Goal: Navigation & Orientation: Find specific page/section

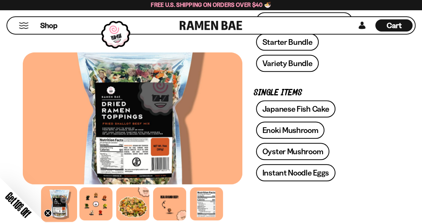
scroll to position [291, 0]
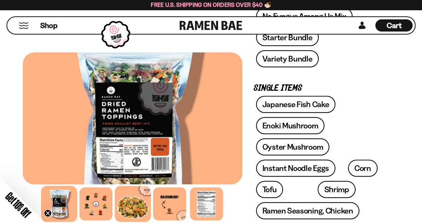
click at [129, 201] on div at bounding box center [133, 204] width 36 height 36
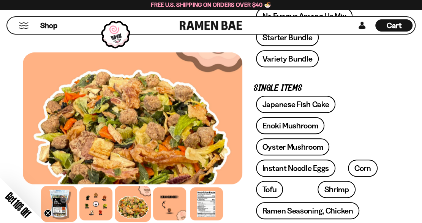
click at [60, 206] on div at bounding box center [59, 204] width 36 height 36
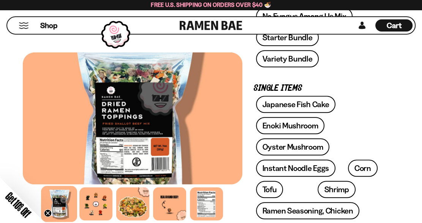
drag, startPoint x: 202, startPoint y: 110, endPoint x: 9, endPoint y: 122, distance: 194.0
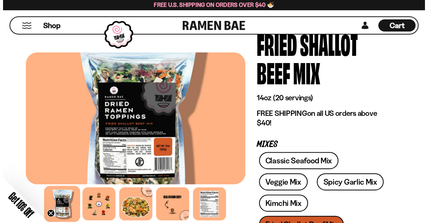
scroll to position [0, 0]
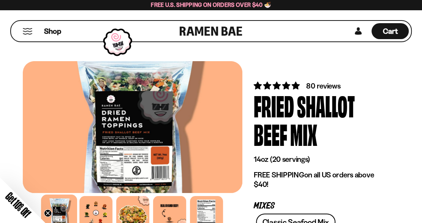
click at [28, 31] on button "Mobile Menu Trigger" at bounding box center [27, 31] width 10 height 6
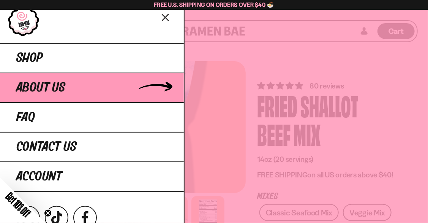
click at [45, 89] on span "About Us" at bounding box center [40, 88] width 49 height 14
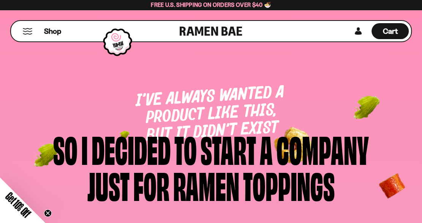
click at [27, 30] on button "Mobile Menu Trigger" at bounding box center [27, 31] width 10 height 6
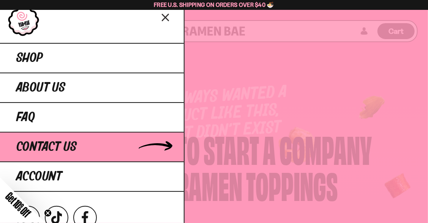
click at [33, 142] on span "Contact Us" at bounding box center [46, 147] width 60 height 14
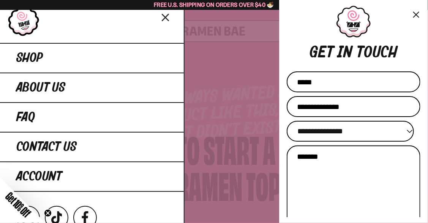
click at [414, 13] on button "×" at bounding box center [416, 14] width 9 height 11
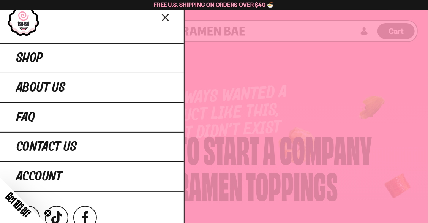
click at [27, 26] on link at bounding box center [24, 21] width 32 height 30
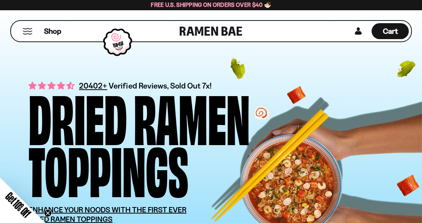
click at [211, 30] on link at bounding box center [211, 31] width 63 height 21
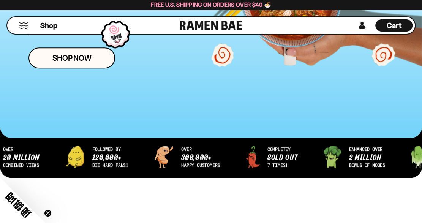
scroll to position [192, 0]
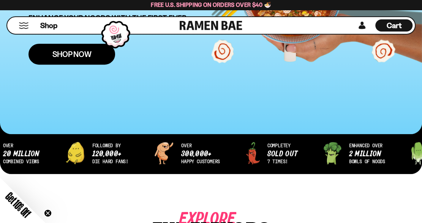
click at [83, 59] on link "Shop Now" at bounding box center [71, 54] width 87 height 21
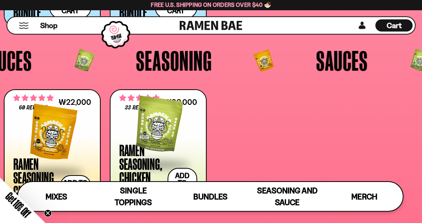
scroll to position [1403, 0]
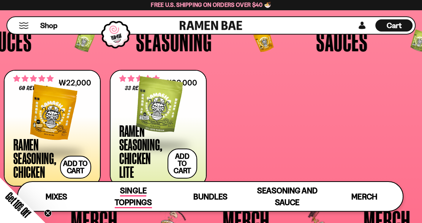
click at [139, 194] on span "Single Toppings" at bounding box center [133, 197] width 37 height 22
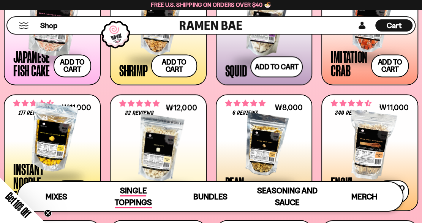
scroll to position [605, 0]
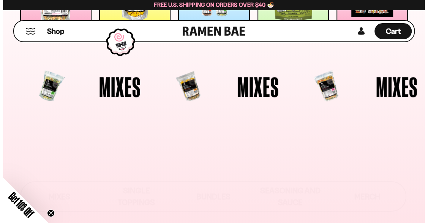
scroll to position [0, 0]
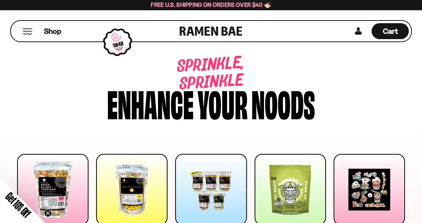
click at [27, 33] on button "Mobile Menu Trigger" at bounding box center [27, 31] width 10 height 6
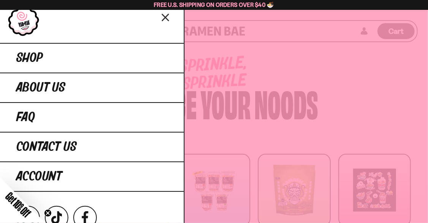
click at [36, 178] on div "Get 10% Off Close teaser" at bounding box center [23, 200] width 46 height 46
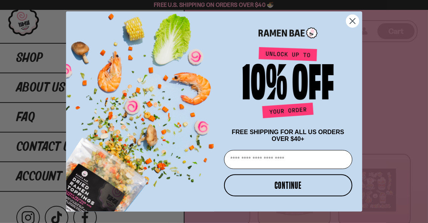
click at [349, 17] on circle "Close dialog" at bounding box center [352, 21] width 13 height 13
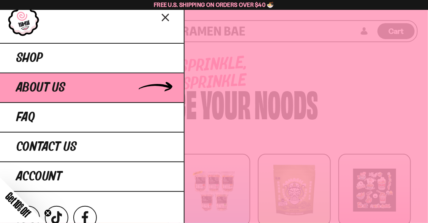
click at [37, 87] on span "About Us" at bounding box center [40, 88] width 49 height 14
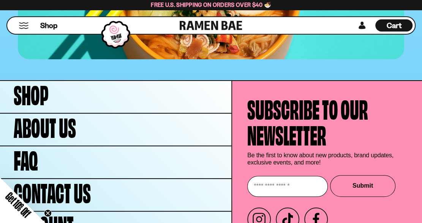
scroll to position [3051, 0]
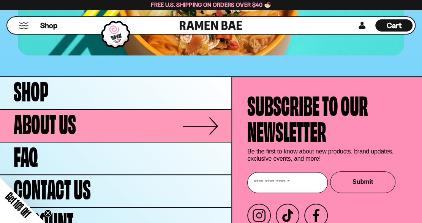
click at [43, 109] on span "About Us" at bounding box center [45, 122] width 62 height 26
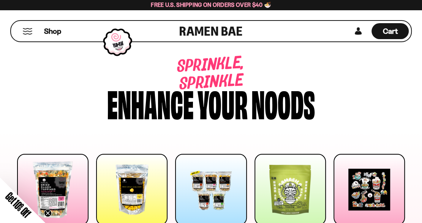
click at [63, 183] on div at bounding box center [52, 189] width 71 height 71
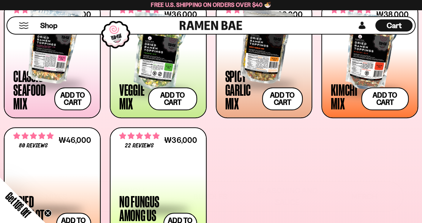
scroll to position [310, 0]
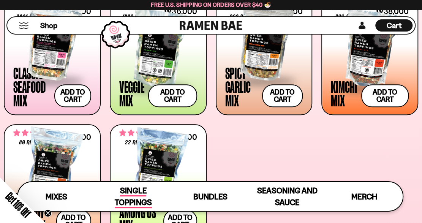
click at [129, 190] on span "Single Toppings" at bounding box center [133, 197] width 37 height 22
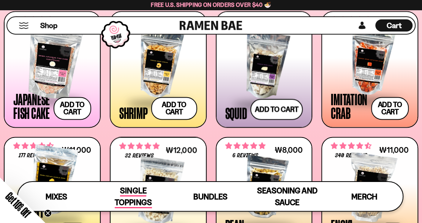
scroll to position [605, 0]
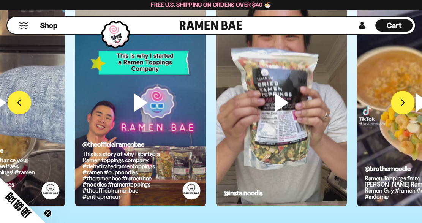
scroll to position [1730, 0]
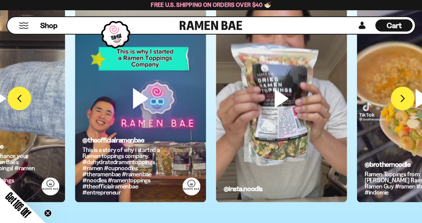
click at [136, 98] on video at bounding box center [140, 111] width 131 height 233
click at [281, 98] on video at bounding box center [281, 111] width 131 height 233
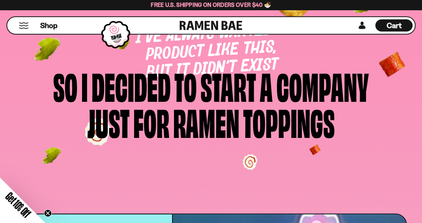
scroll to position [119, 0]
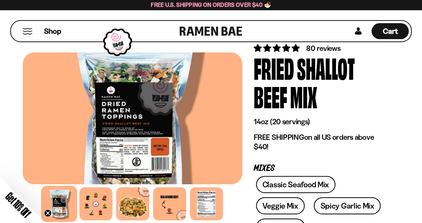
scroll to position [55, 0]
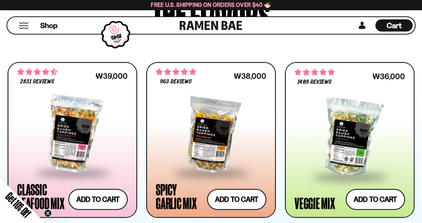
scroll to position [128, 0]
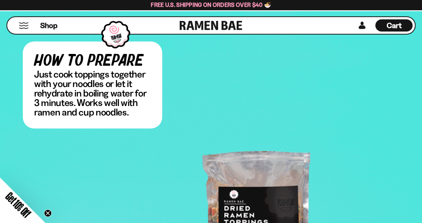
scroll to position [1764, 0]
